Goal: Register for event/course

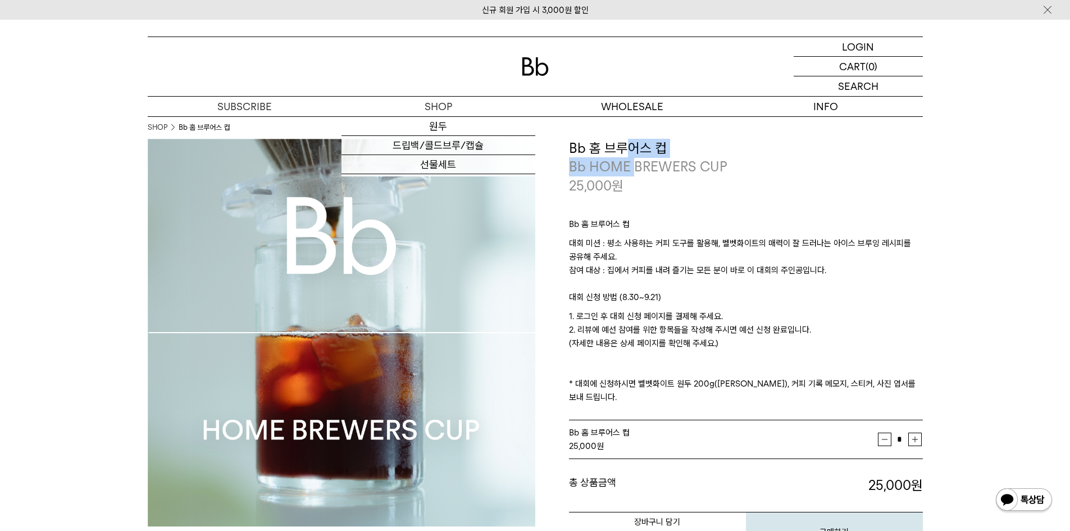
drag, startPoint x: 623, startPoint y: 156, endPoint x: 641, endPoint y: 185, distance: 34.3
click at [640, 184] on div "**********" at bounding box center [746, 167] width 354 height 57
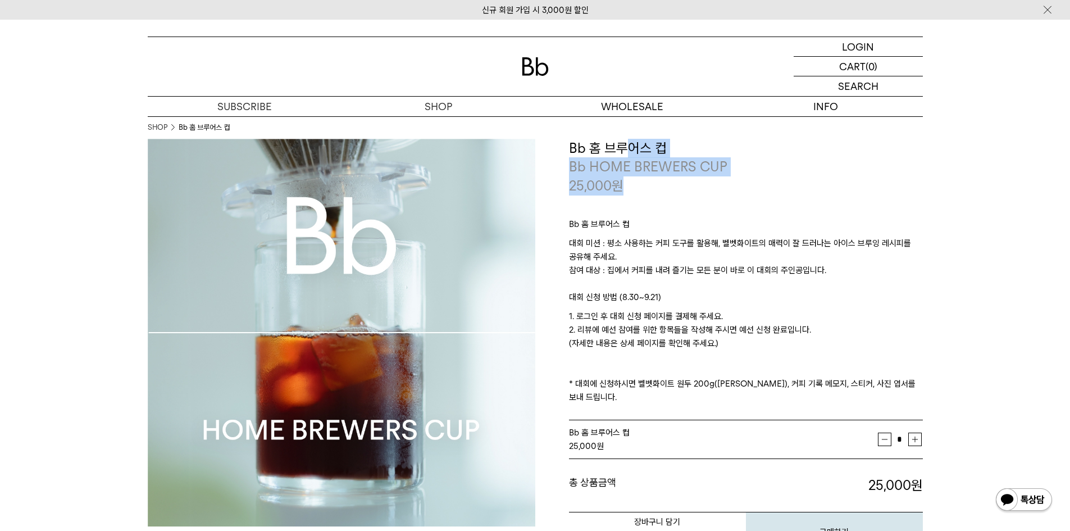
click at [641, 185] on div "25,000 원" at bounding box center [746, 185] width 354 height 19
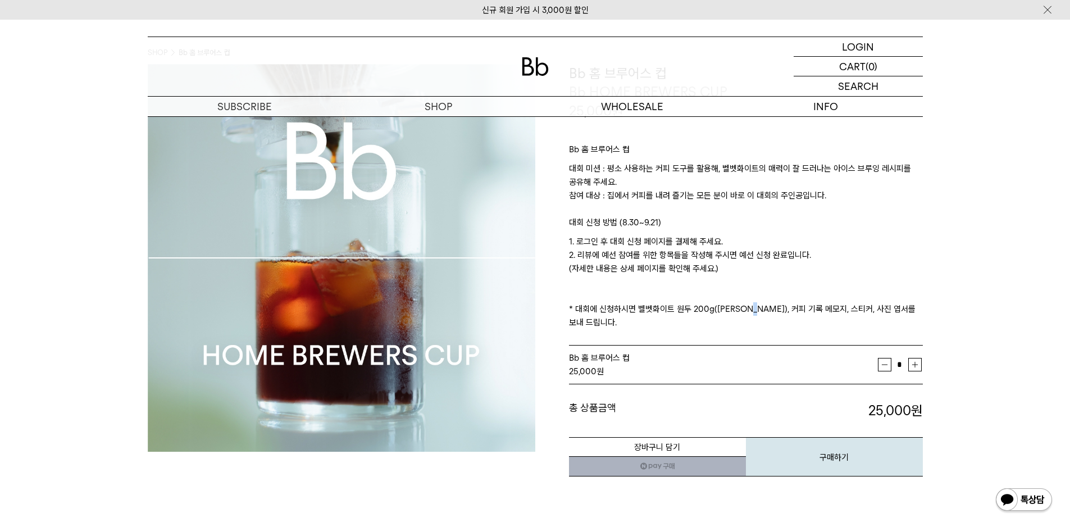
click at [760, 318] on div "Bb 홈 브루어스 컵 대회 미션 : 평소 사용하는 커피 도구를 활용해, 벨벳화이트의 매력이 잘 드러나는 아이스 브루잉 레시피를 공유해 주세요.…" at bounding box center [746, 233] width 354 height 226
drag, startPoint x: 717, startPoint y: 309, endPoint x: 742, endPoint y: 323, distance: 28.4
click at [738, 321] on div "Bb 홈 브루어스 컵 대회 미션 : 평소 사용하는 커피 도구를 활용해, 벨벳화이트의 매력이 잘 드러나는 아이스 브루잉 레시피를 공유해 주세요.…" at bounding box center [746, 233] width 354 height 226
click at [742, 323] on div "Bb 홈 브루어스 컵 대회 미션 : 평소 사용하는 커피 도구를 활용해, 벨벳화이트의 매력이 잘 드러나는 아이스 브루잉 레시피를 공유해 주세요.…" at bounding box center [746, 233] width 354 height 226
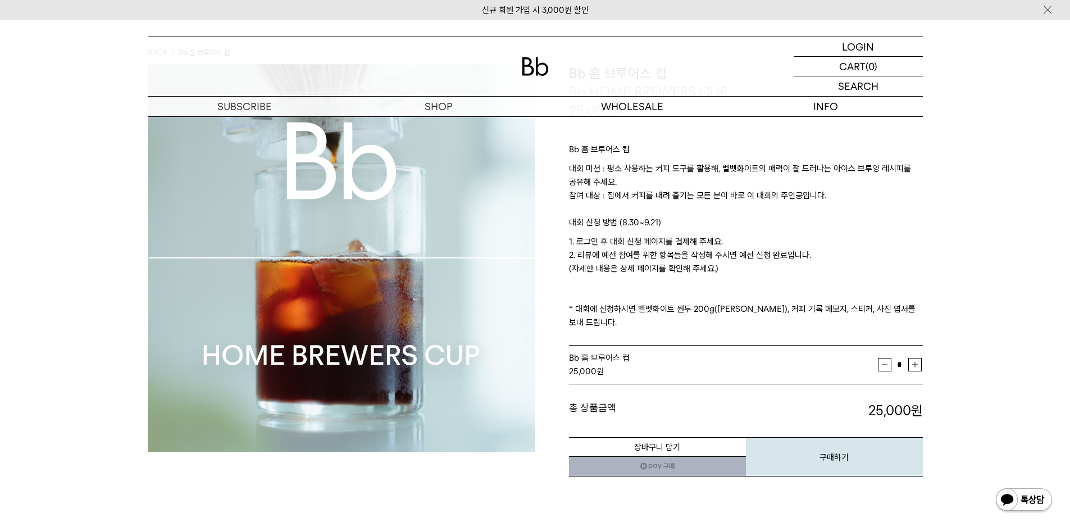
drag, startPoint x: 756, startPoint y: 313, endPoint x: 760, endPoint y: 319, distance: 7.8
click at [760, 319] on div "Bb 홈 브루어스 컵 대회 미션 : 평소 사용하는 커피 도구를 활용해, 벨벳화이트의 매력이 잘 드러나는 아이스 브루잉 레시피를 공유해 주세요.…" at bounding box center [746, 233] width 354 height 226
drag, startPoint x: 772, startPoint y: 308, endPoint x: 777, endPoint y: 317, distance: 9.8
click at [777, 317] on div "Bb 홈 브루어스 컵 대회 미션 : 평소 사용하는 커피 도구를 활용해, 벨벳화이트의 매력이 잘 드러나는 아이스 브루잉 레시피를 공유해 주세요.…" at bounding box center [746, 233] width 354 height 226
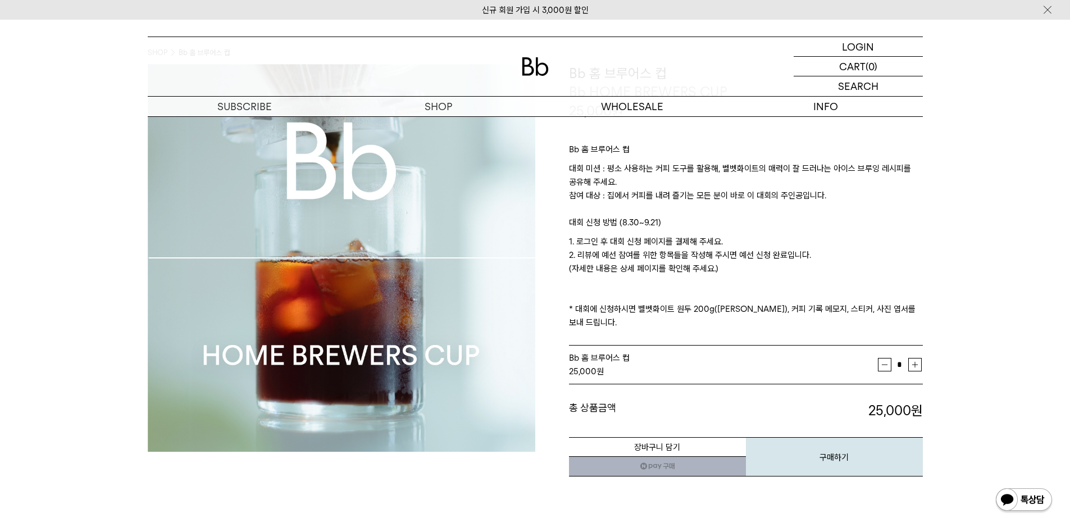
click at [777, 317] on div "Bb 홈 브루어스 컵 대회 미션 : 평소 사용하는 커피 도구를 활용해, 벨벳화이트의 매력이 잘 드러나는 아이스 브루잉 레시피를 공유해 주세요.…" at bounding box center [746, 233] width 354 height 226
drag, startPoint x: 602, startPoint y: 226, endPoint x: 626, endPoint y: 264, distance: 45.2
click at [626, 264] on div "Bb 홈 브루어스 컵 대회 미션 : 평소 사용하는 커피 도구를 활용해, 벨벳화이트의 매력이 잘 드러나는 아이스 브루잉 레시피를 공유해 주세요.…" at bounding box center [746, 233] width 354 height 226
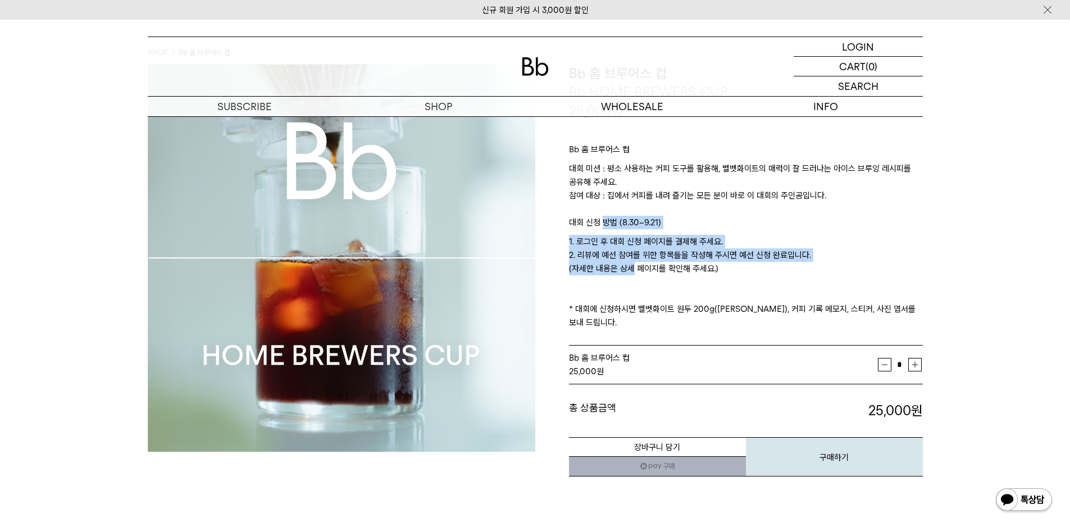
click at [626, 264] on p "1. 로그인 후 대회 신청 페이지를 결제해 주세요. 2. 리뷰에 예선 참여를 위한 항목들을 작성해 주시면 예선 신청 완료입니다. (자세한 내용…" at bounding box center [746, 282] width 354 height 94
drag, startPoint x: 645, startPoint y: 215, endPoint x: 670, endPoint y: 266, distance: 56.5
click at [670, 266] on div "Bb 홈 브루어스 컵 대회 미션 : 평소 사용하는 커피 도구를 활용해, 벨벳화이트의 매력이 잘 드러나는 아이스 브루잉 레시피를 공유해 주세요.…" at bounding box center [746, 233] width 354 height 226
click at [670, 266] on p "1. 로그인 후 대회 신청 페이지를 결제해 주세요. 2. 리뷰에 예선 참여를 위한 항목들을 작성해 주시면 예선 신청 완료입니다. (자세한 내용…" at bounding box center [746, 282] width 354 height 94
drag, startPoint x: 675, startPoint y: 225, endPoint x: 685, endPoint y: 267, distance: 43.3
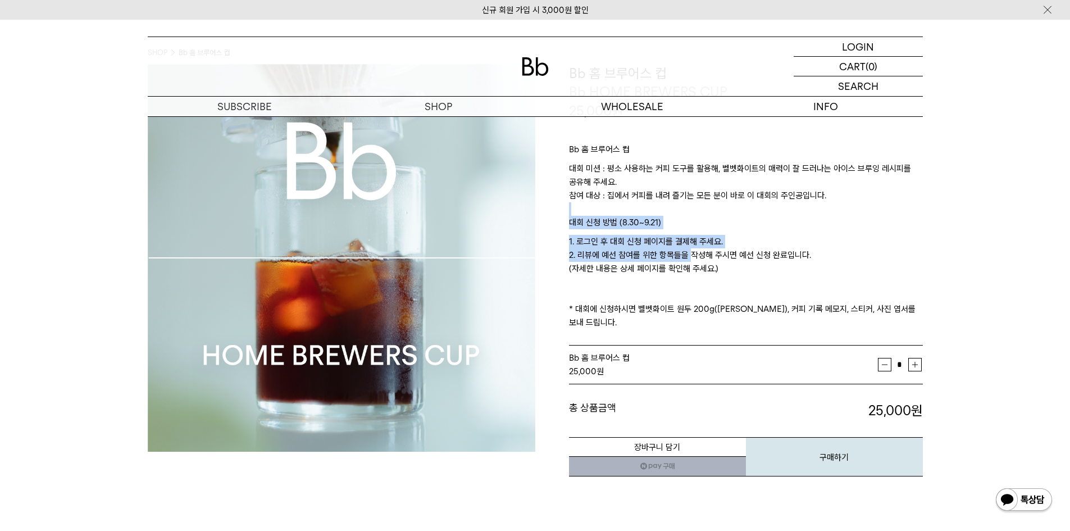
click at [685, 267] on div "Bb 홈 브루어스 컵 대회 미션 : 평소 사용하는 커피 도구를 활용해, 벨벳화이트의 매력이 잘 드러나는 아이스 브루잉 레시피를 공유해 주세요.…" at bounding box center [746, 233] width 354 height 226
click at [685, 267] on p "1. 로그인 후 대회 신청 페이지를 결제해 주세요. 2. 리뷰에 예선 참여를 위한 항목들을 작성해 주시면 예선 신청 완료입니다. (자세한 내용…" at bounding box center [746, 282] width 354 height 94
drag, startPoint x: 691, startPoint y: 220, endPoint x: 699, endPoint y: 268, distance: 49.0
click at [699, 268] on div "Bb 홈 브루어스 컵 대회 미션 : 평소 사용하는 커피 도구를 활용해, 벨벳화이트의 매력이 잘 드러나는 아이스 브루잉 레시피를 공유해 주세요.…" at bounding box center [746, 233] width 354 height 226
click at [699, 268] on p "1. 로그인 후 대회 신청 페이지를 결제해 주세요. 2. 리뷰에 예선 참여를 위한 항목들을 작성해 주시면 예선 신청 완료입니다. (자세한 내용…" at bounding box center [746, 282] width 354 height 94
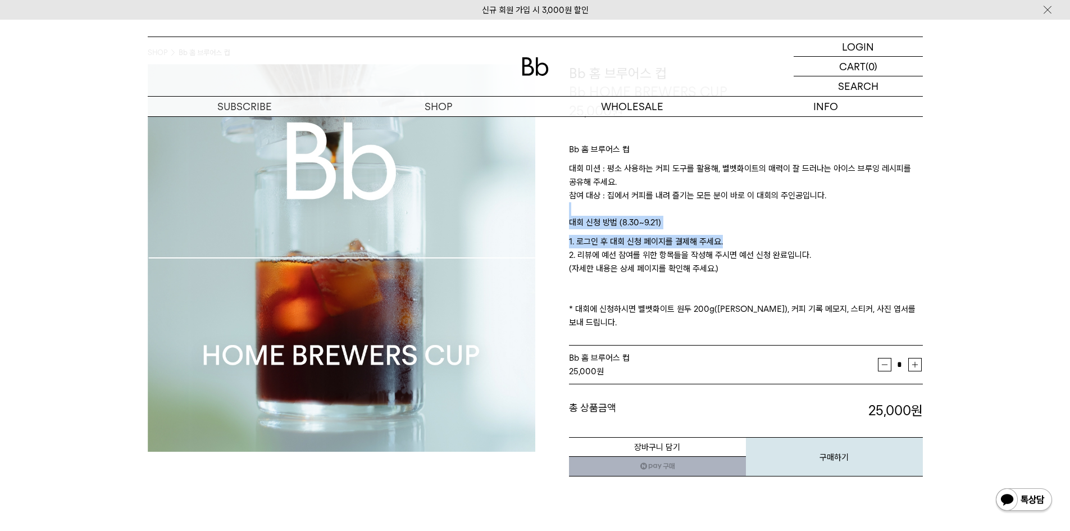
click at [726, 266] on div "Bb 홈 브루어스 컵 대회 미션 : 평소 사용하는 커피 도구를 활용해, 벨벳화이트의 매력이 잘 드러나는 아이스 브루잉 레시피를 공유해 주세요.…" at bounding box center [746, 233] width 354 height 226
click at [726, 266] on p "1. 로그인 후 대회 신청 페이지를 결제해 주세요. 2. 리뷰에 예선 참여를 위한 항목들을 작성해 주시면 예선 신청 완료입니다. (자세한 내용…" at bounding box center [746, 282] width 354 height 94
